Goal: Transaction & Acquisition: Purchase product/service

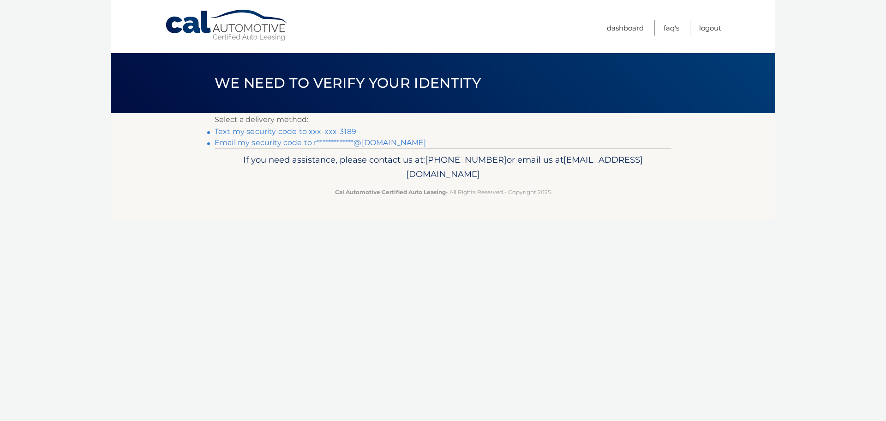
click at [262, 132] on link "Text my security code to xxx-xxx-3189" at bounding box center [286, 131] width 142 height 9
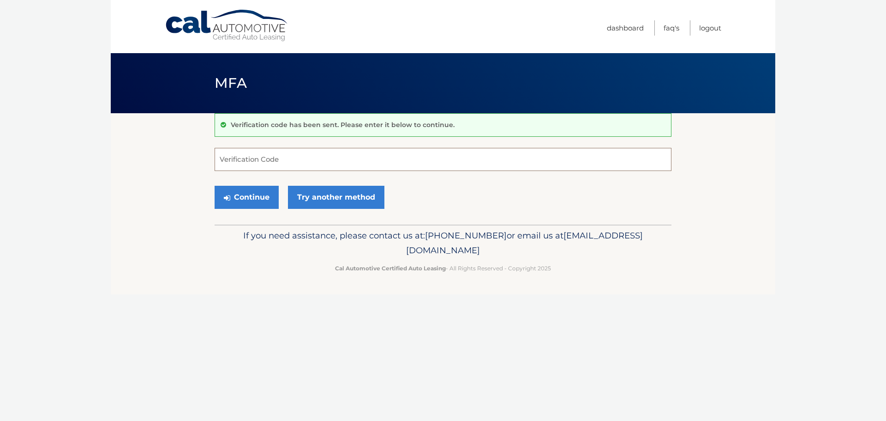
click at [304, 161] on input "Verification Code" at bounding box center [443, 159] width 457 height 23
type input "526302"
drag, startPoint x: 216, startPoint y: 195, endPoint x: 236, endPoint y: 198, distance: 19.7
click at [217, 195] on button "Continue" at bounding box center [247, 197] width 64 height 23
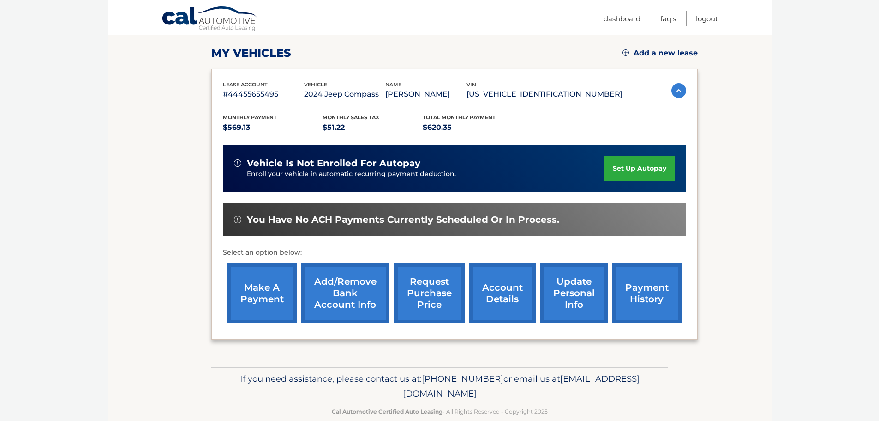
scroll to position [139, 0]
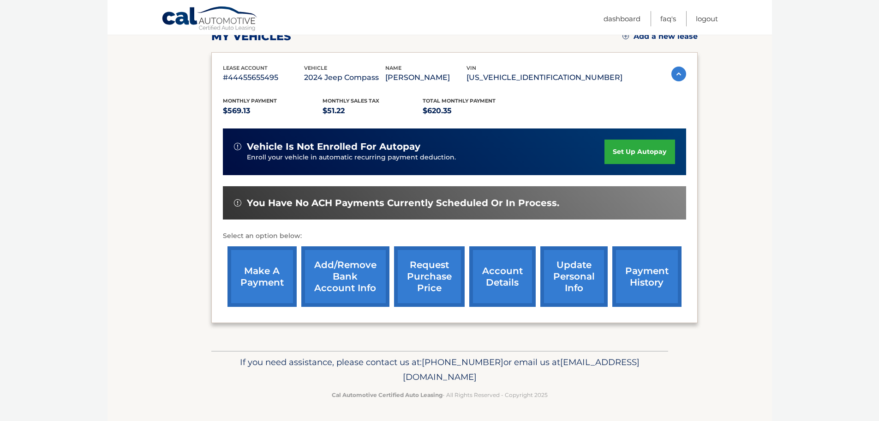
click at [263, 281] on link "make a payment" at bounding box center [262, 276] width 69 height 60
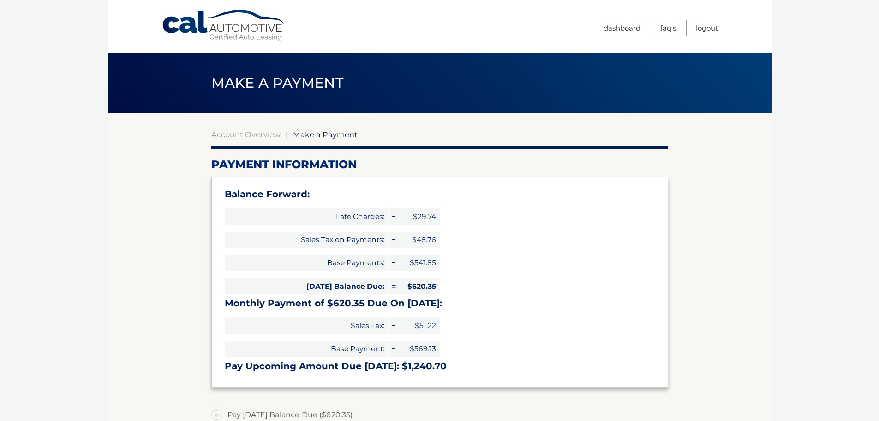
select select "NTFhMjFmMjYtOTliMi00YzA2LTg4OGEtOTRjMjA4M2I0YmVh"
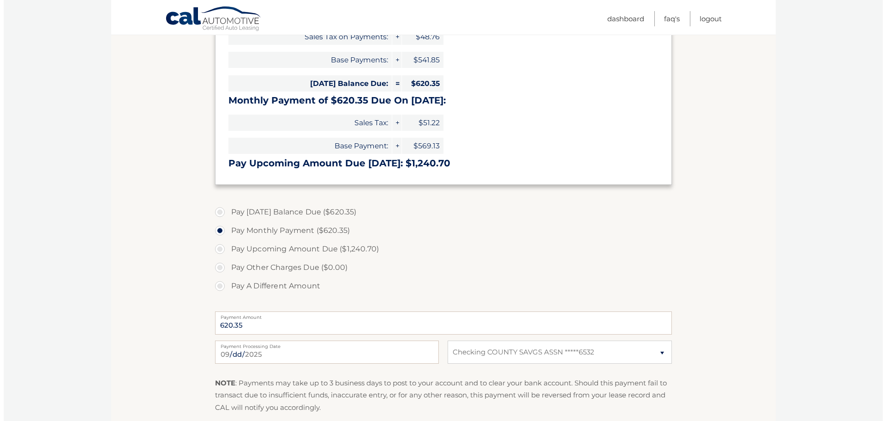
scroll to position [277, 0]
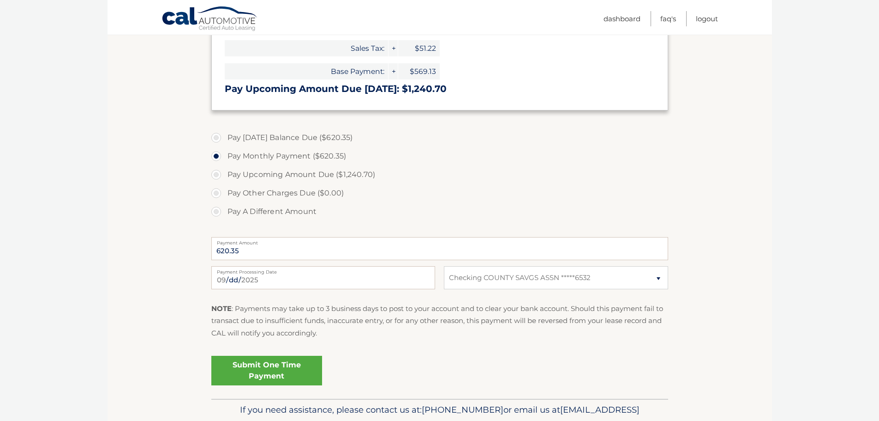
click at [271, 369] on link "Submit One Time Payment" at bounding box center [266, 370] width 111 height 30
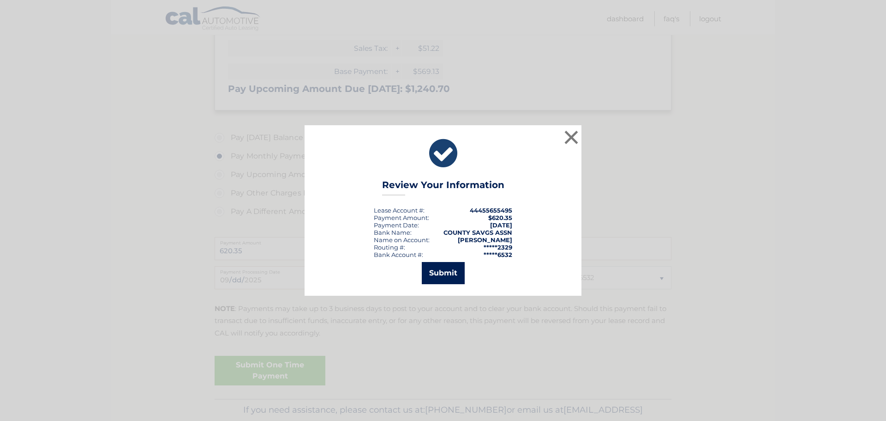
click at [452, 274] on button "Submit" at bounding box center [443, 273] width 43 height 22
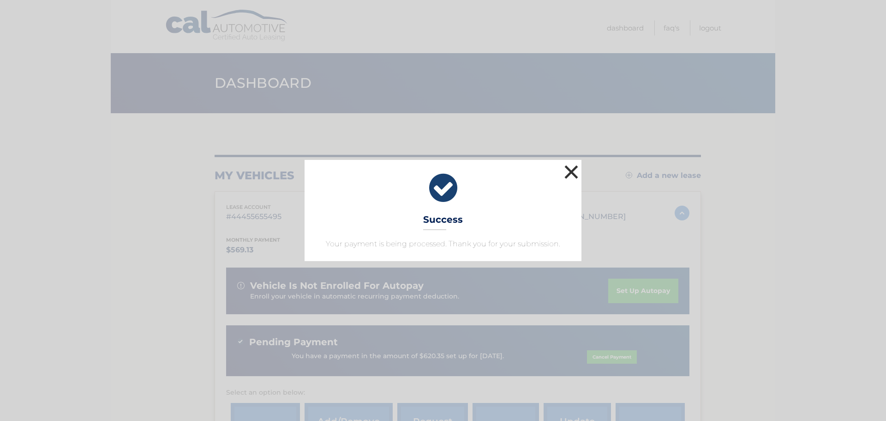
click at [574, 174] on button "×" at bounding box center [571, 171] width 18 height 18
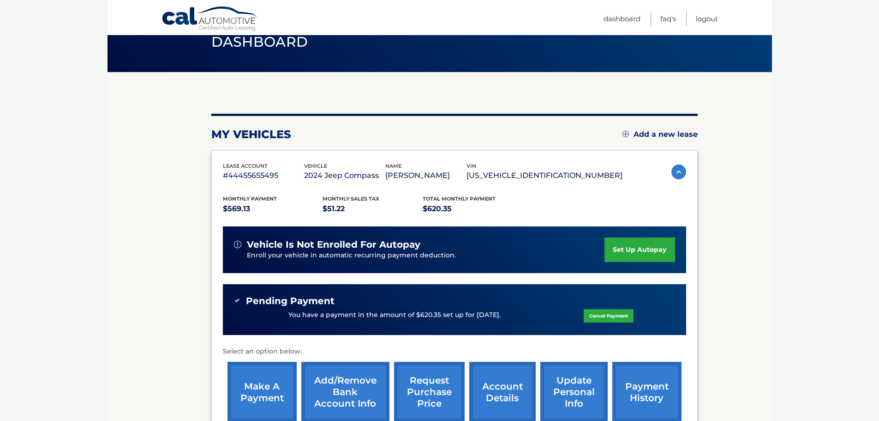
scroll to position [92, 0]
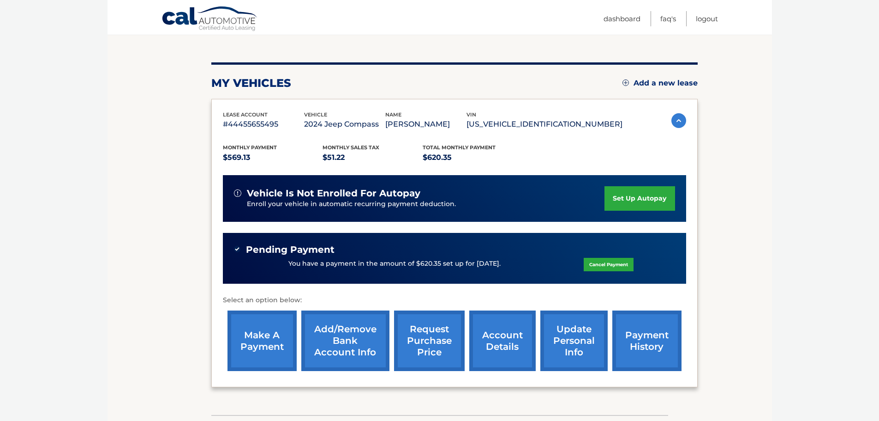
click at [656, 344] on link "payment history" at bounding box center [647, 340] width 69 height 60
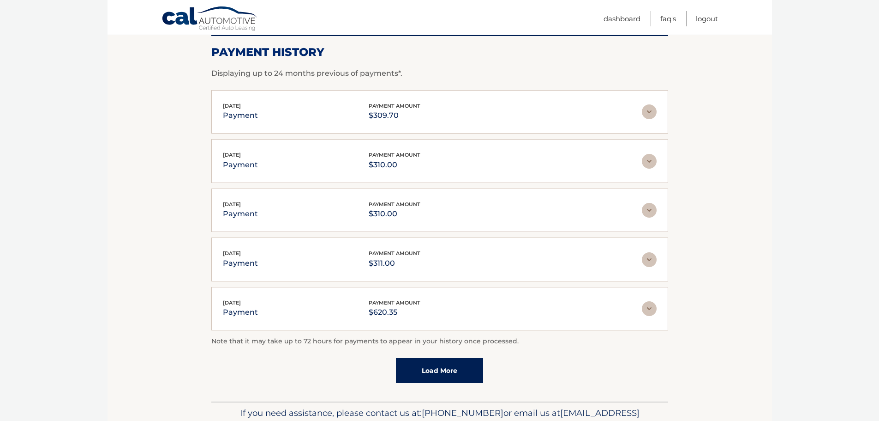
scroll to position [185, 0]
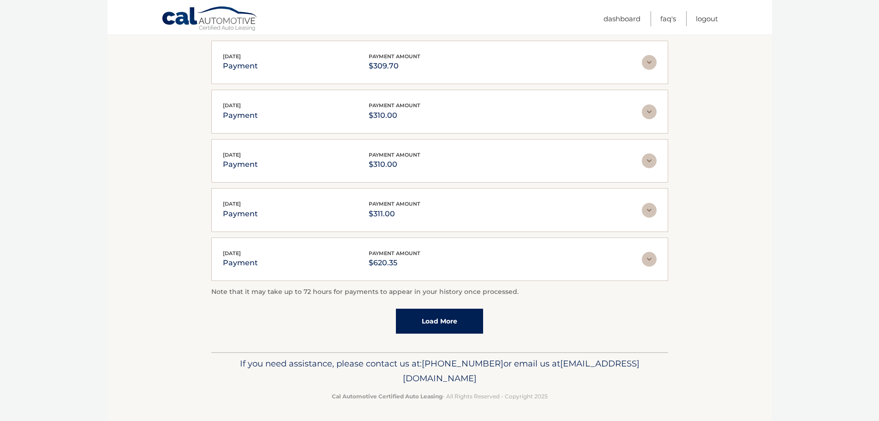
click at [433, 326] on link "Load More" at bounding box center [439, 320] width 87 height 25
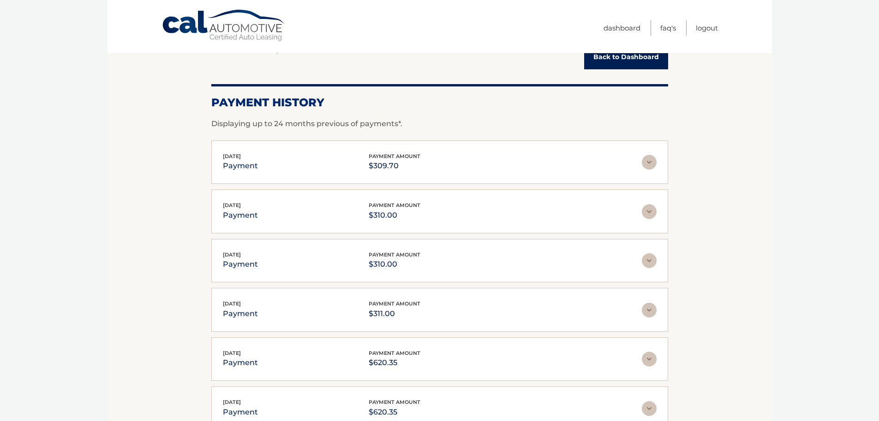
scroll to position [0, 0]
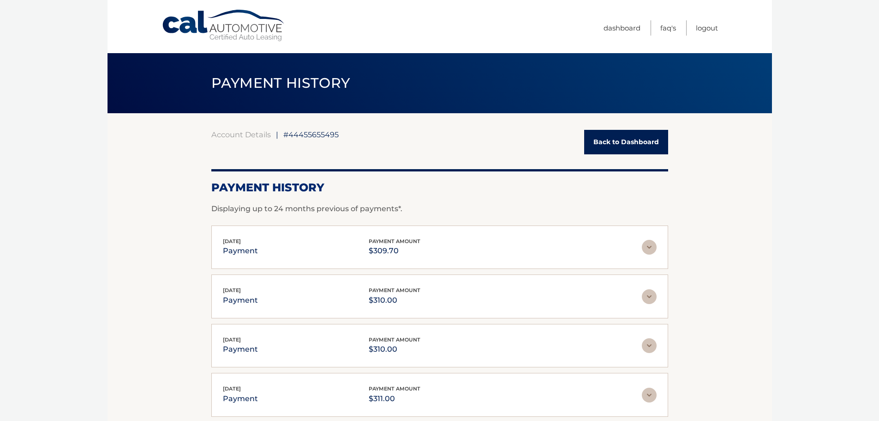
click at [241, 30] on link "Cal Automotive" at bounding box center [224, 25] width 125 height 33
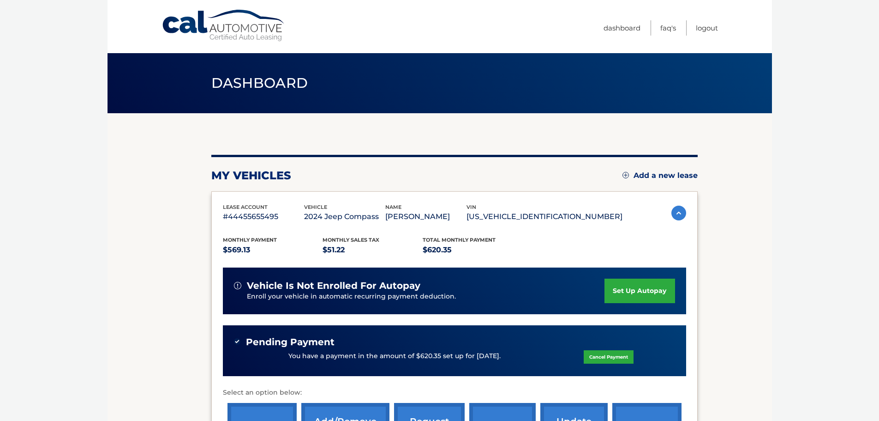
drag, startPoint x: 272, startPoint y: 89, endPoint x: 271, endPoint y: 82, distance: 7.1
click at [272, 89] on span "Dashboard" at bounding box center [259, 82] width 97 height 17
click at [293, 88] on span "Dashboard" at bounding box center [259, 82] width 97 height 17
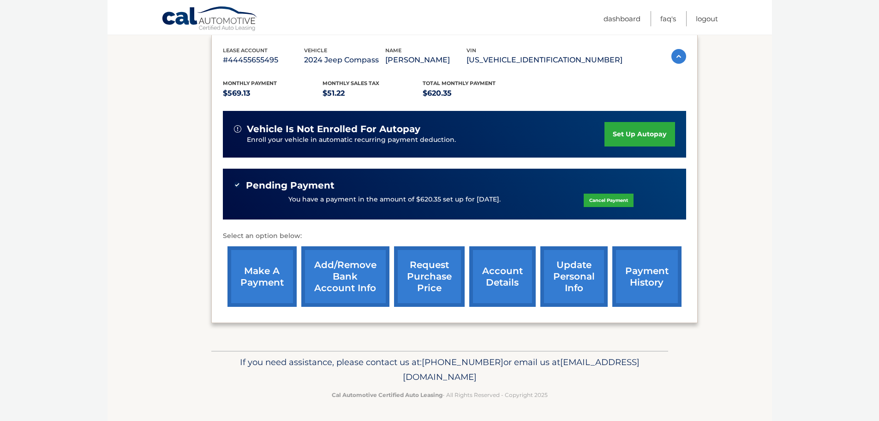
click at [265, 273] on link "make a payment" at bounding box center [262, 276] width 69 height 60
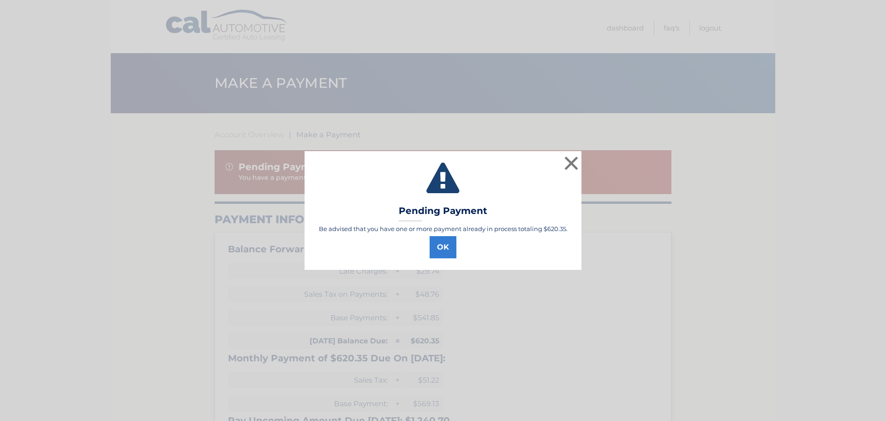
select select "NTFhMjFmMjYtOTliMi00YzA2LTg4OGEtOTRjMjA4M2I0YmVh"
click at [445, 250] on button "OK" at bounding box center [443, 247] width 27 height 22
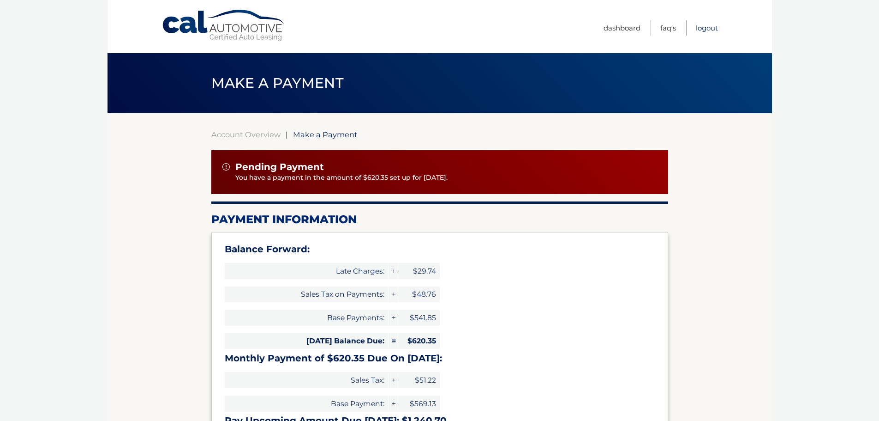
click at [706, 28] on link "Logout" at bounding box center [707, 27] width 22 height 15
